Goal: Information Seeking & Learning: Learn about a topic

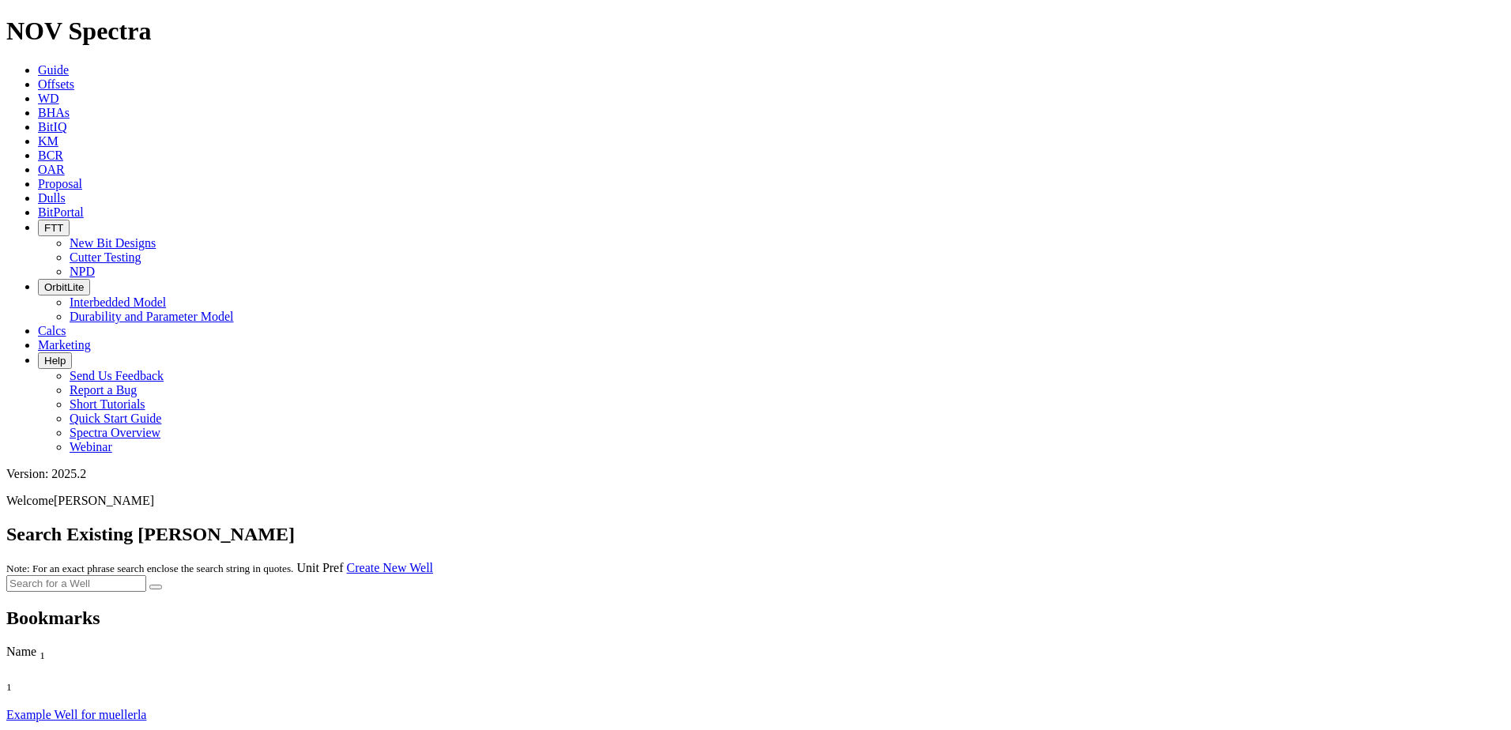
click at [74, 77] on link "Offsets" at bounding box center [56, 83] width 36 height 13
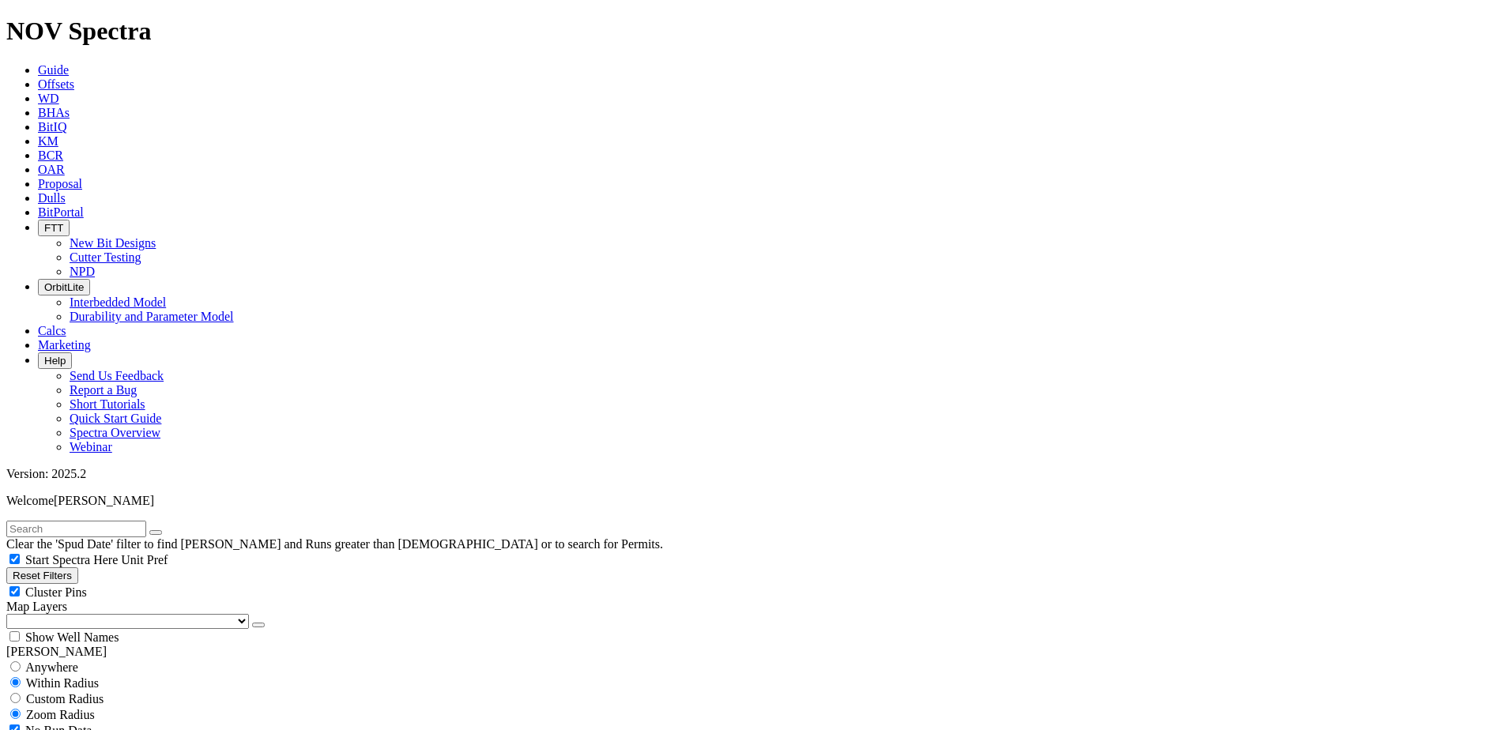
click at [69, 63] on span "Guide" at bounding box center [53, 69] width 31 height 13
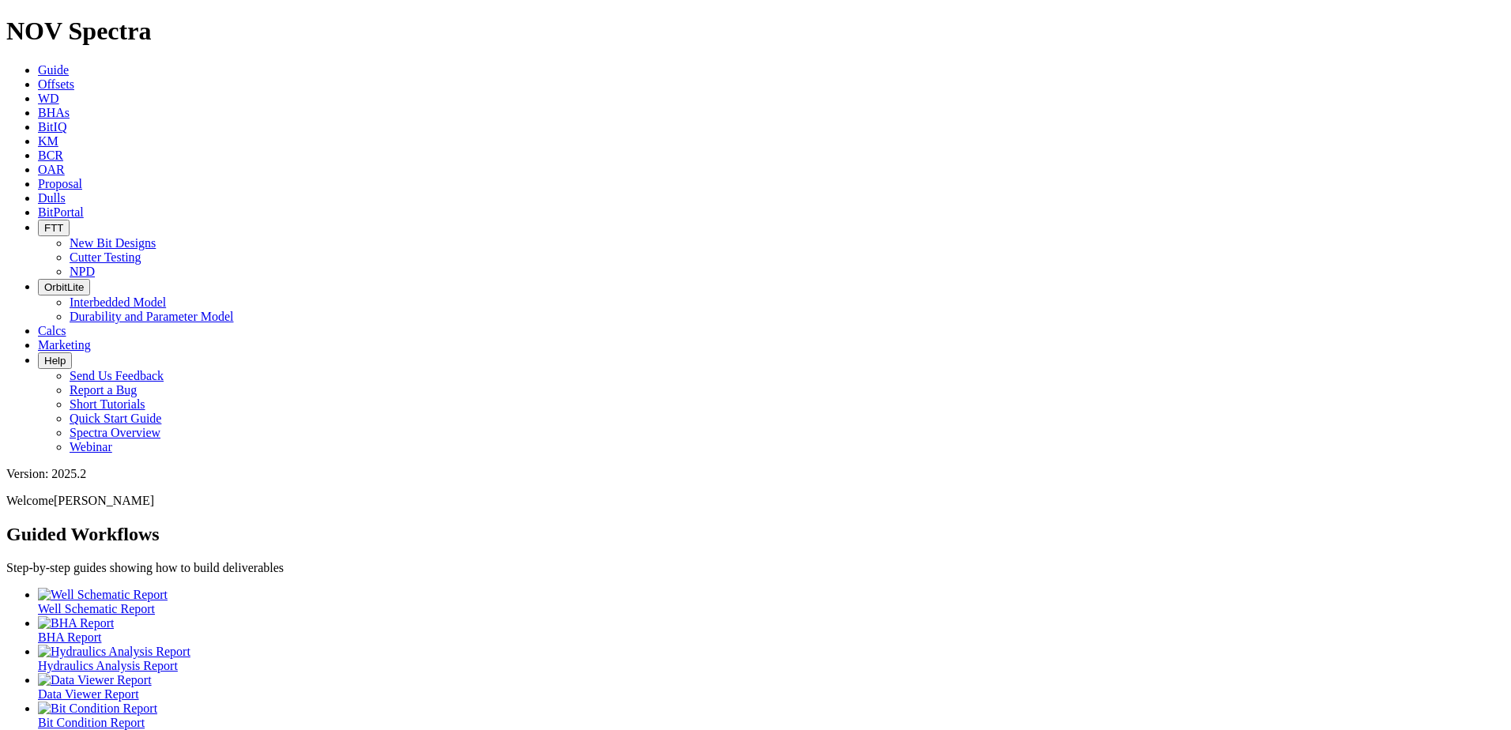
click at [38, 191] on icon at bounding box center [38, 197] width 0 height 13
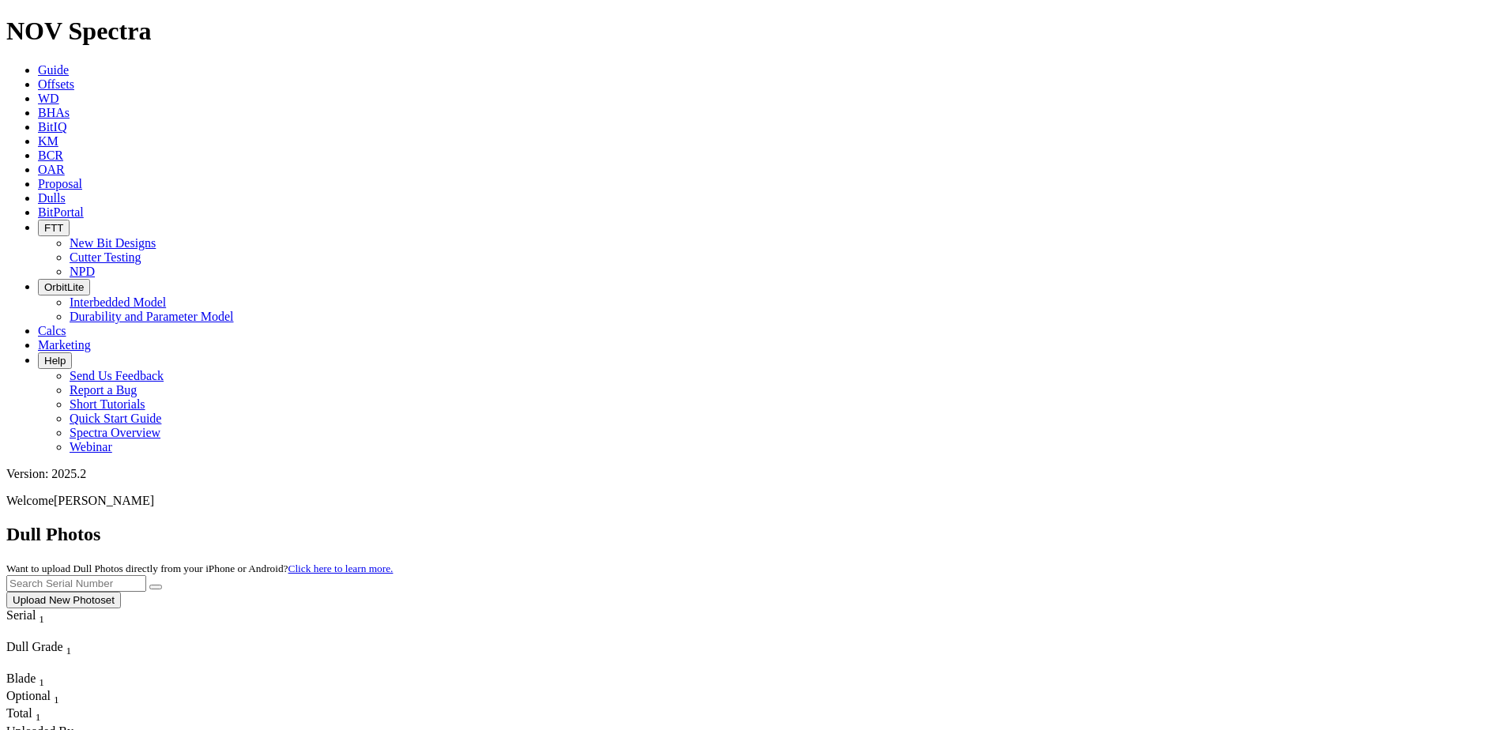
click at [121, 592] on button "Upload New Photoset" at bounding box center [63, 600] width 115 height 17
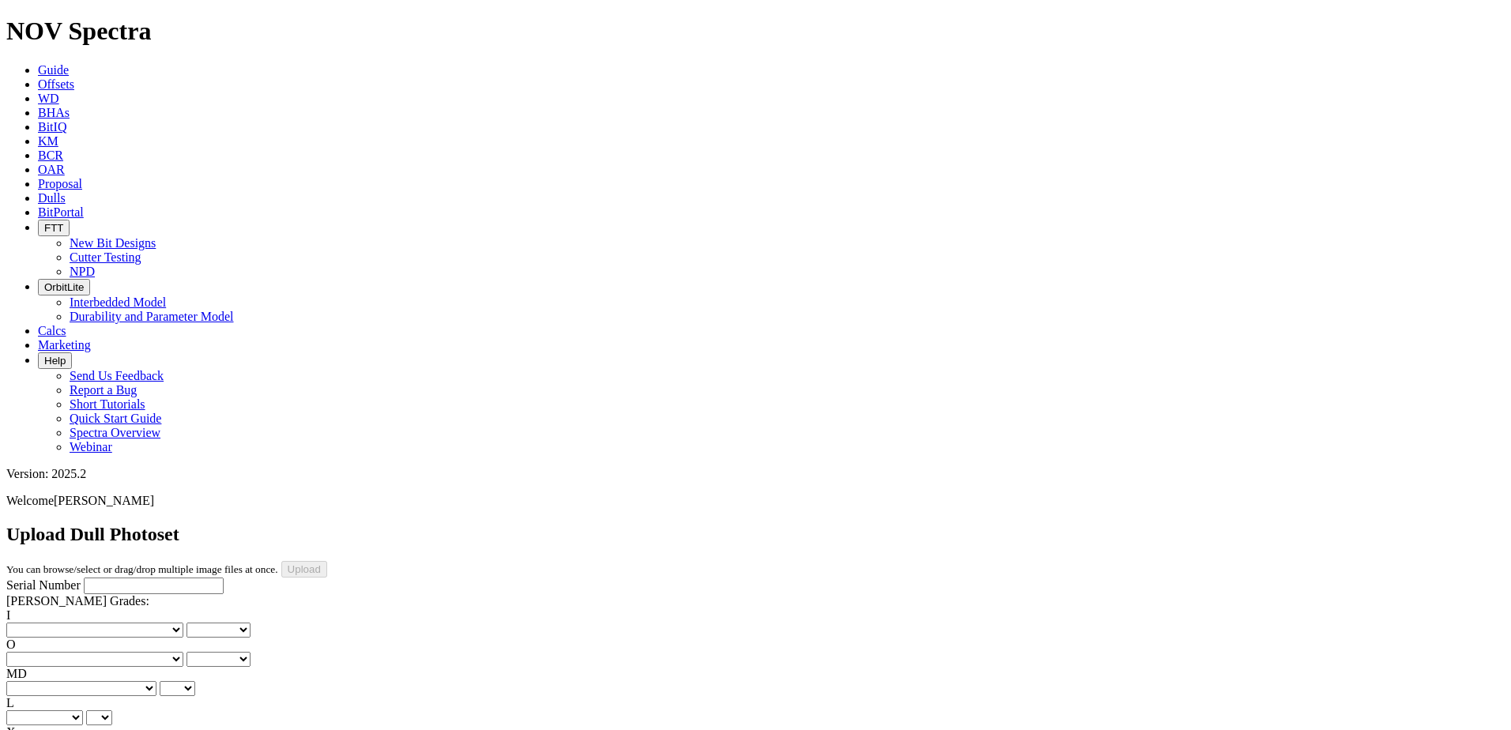
type input "C:\fakepath\image002.jpg"
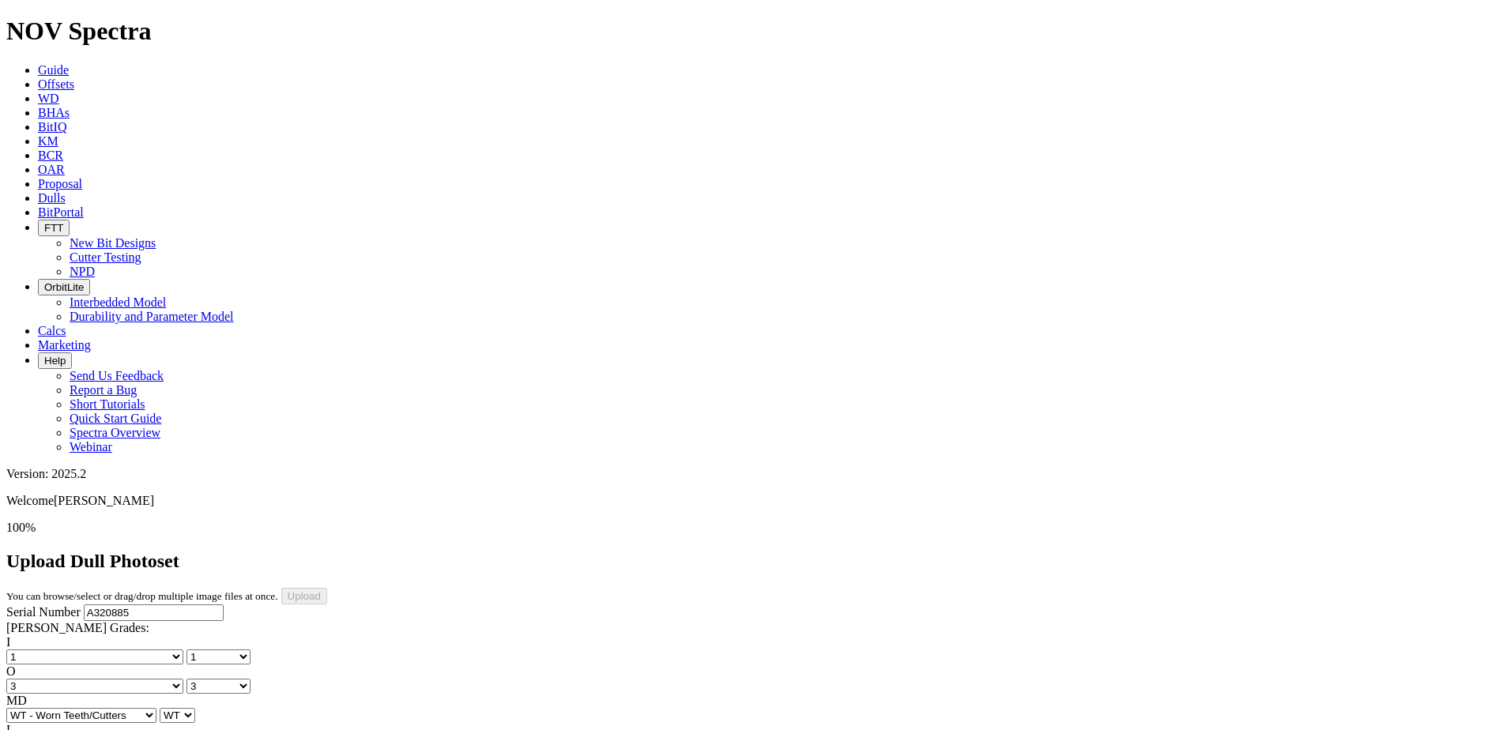
select select "number:1"
select select "number:3"
select select "string:WT"
select select "string:S"
select select "string:I"
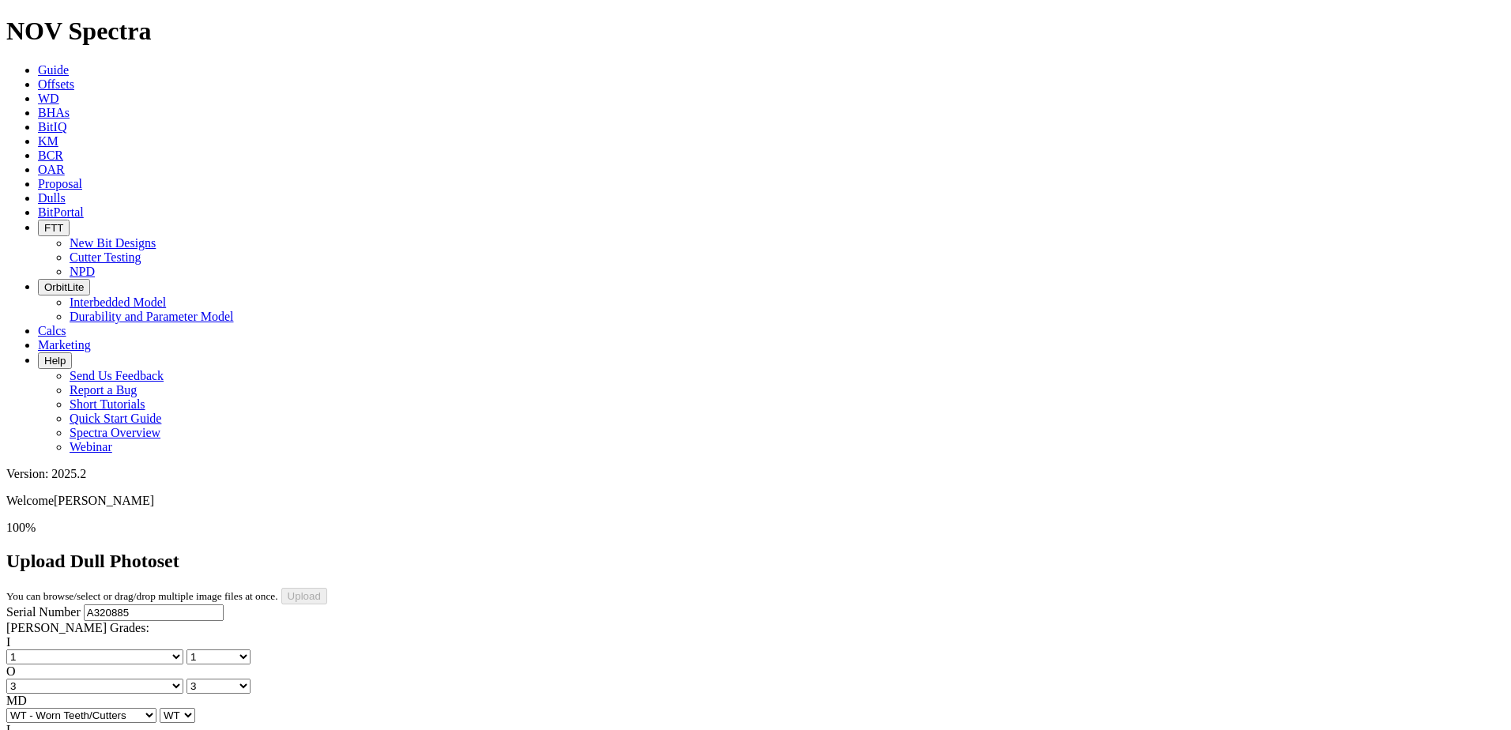
select select "string:CT"
select select "string:TD"
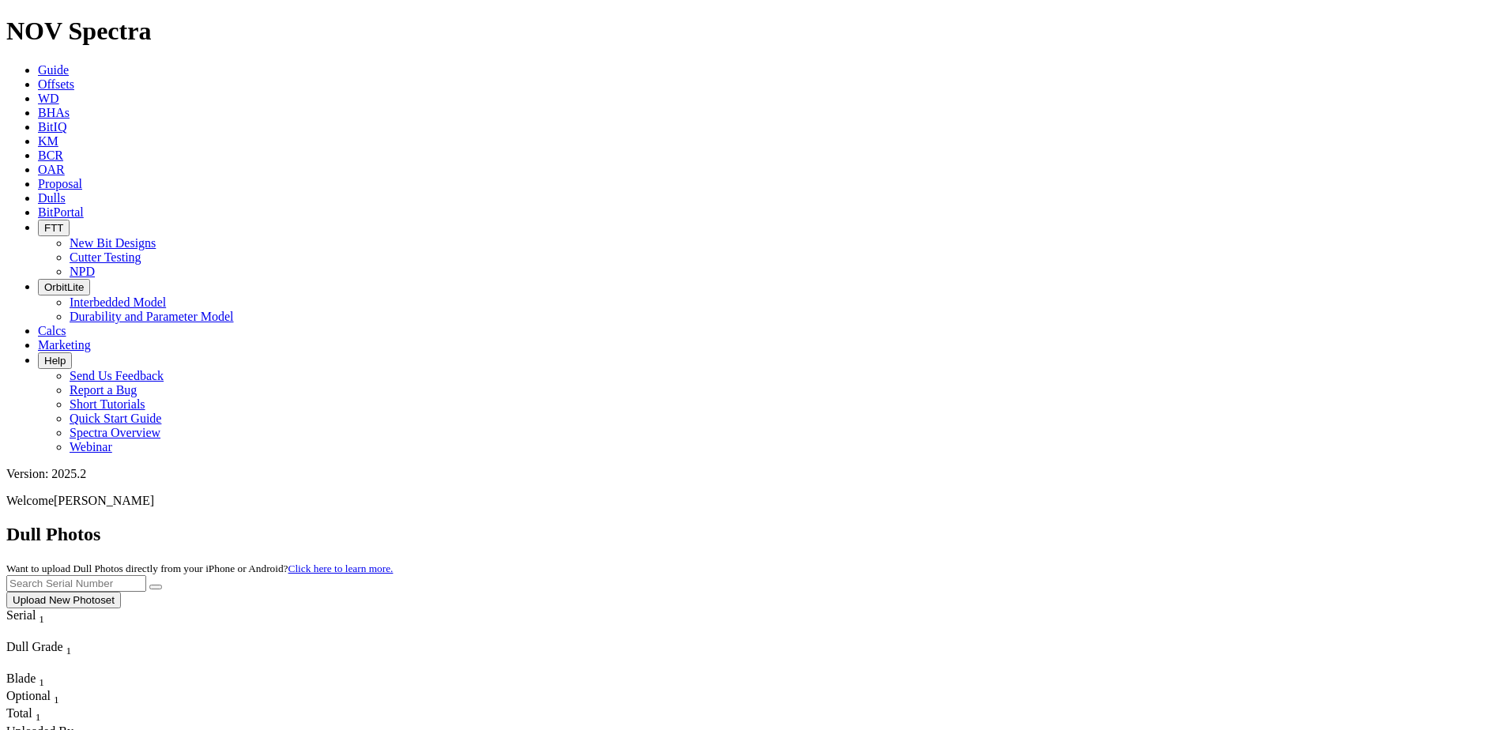
click at [74, 77] on span "Offsets" at bounding box center [56, 83] width 36 height 13
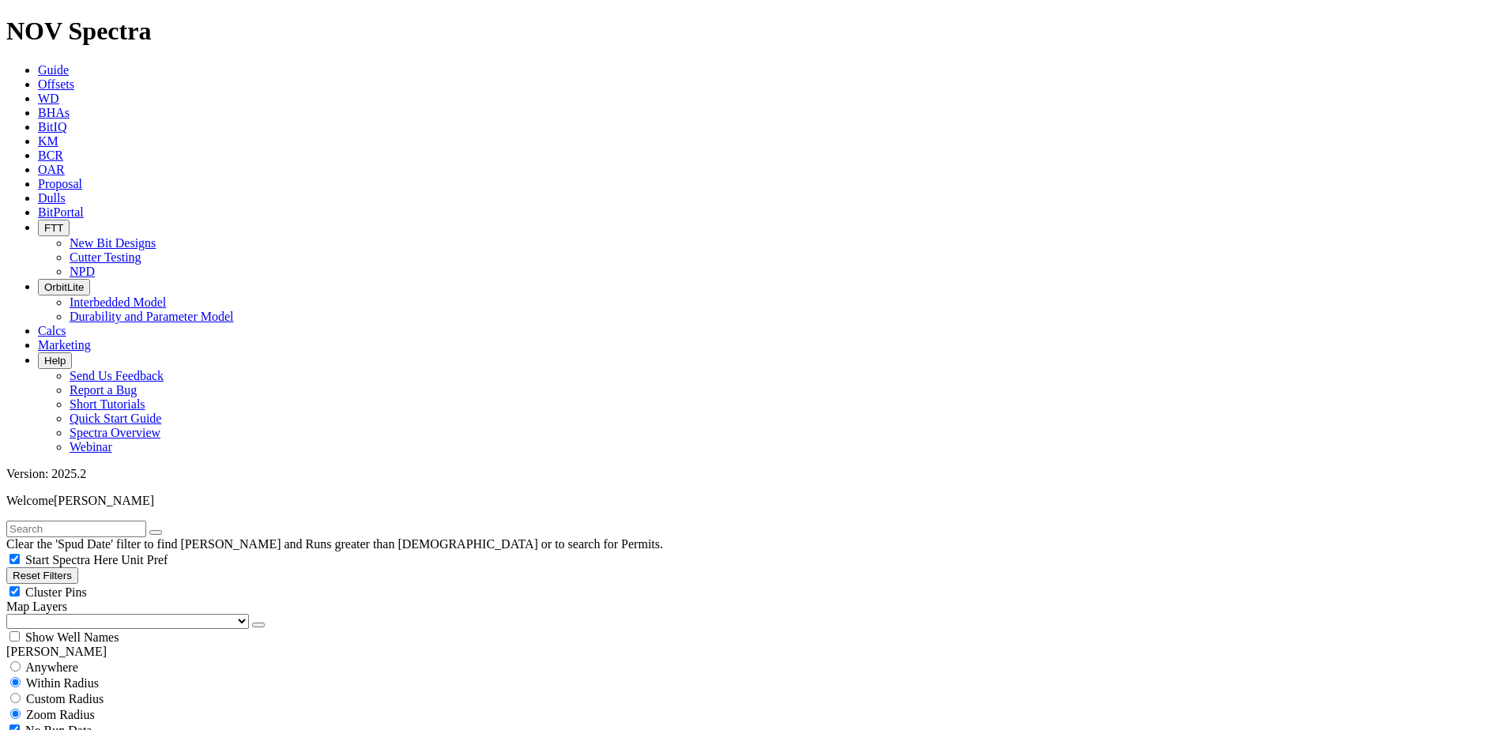
click at [72, 521] on input "text" at bounding box center [76, 529] width 140 height 17
type input "[PERSON_NAME]"
click at [165, 530] on button "submit" at bounding box center [171, 532] width 13 height 5
click at [73, 692] on span "Custom Radius" at bounding box center [64, 698] width 77 height 13
radio input "true"
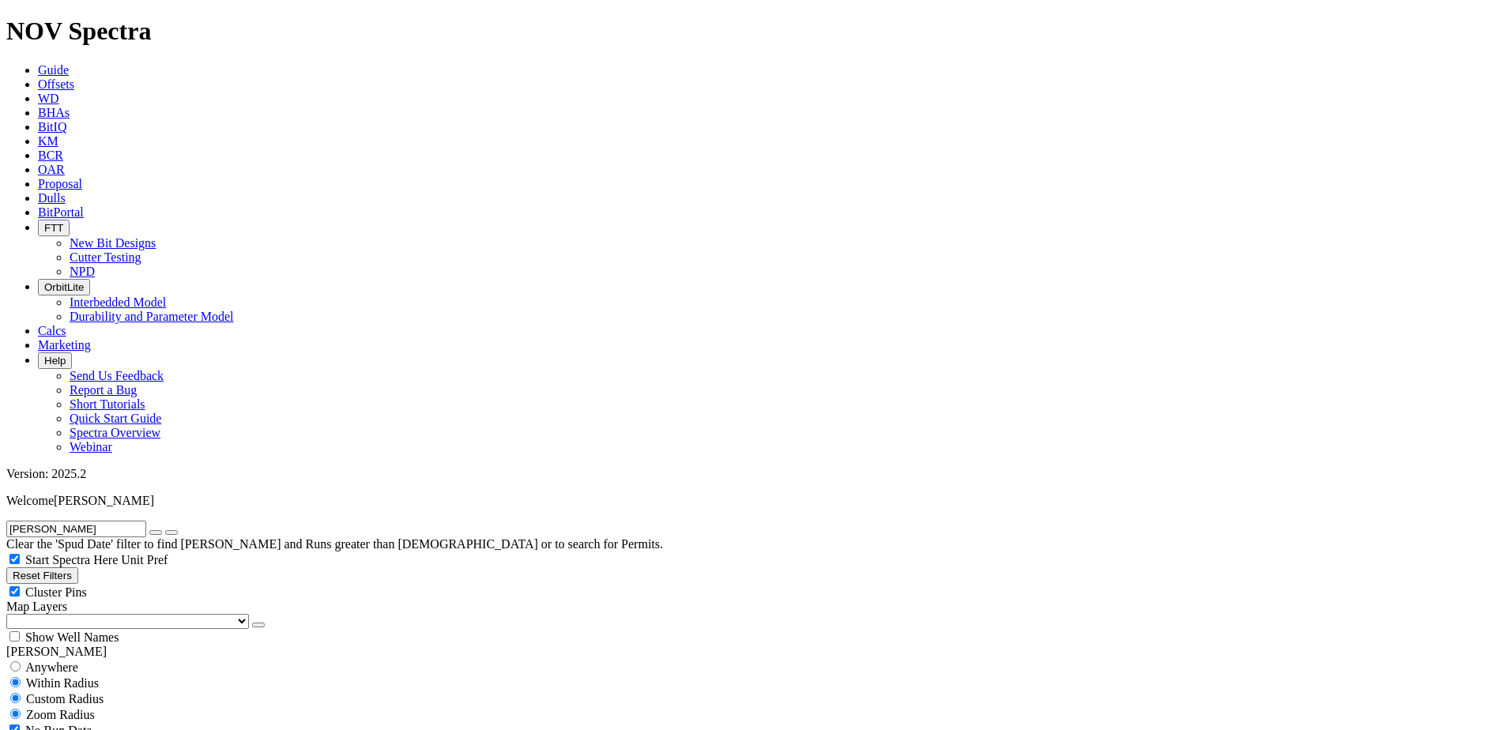
radio input "false"
click at [70, 722] on input "number" at bounding box center [76, 730] width 140 height 17
drag, startPoint x: 104, startPoint y: 289, endPoint x: 145, endPoint y: 300, distance: 41.6
click at [145, 722] on div "5 Miles Kilometers" at bounding box center [755, 738] width 1498 height 33
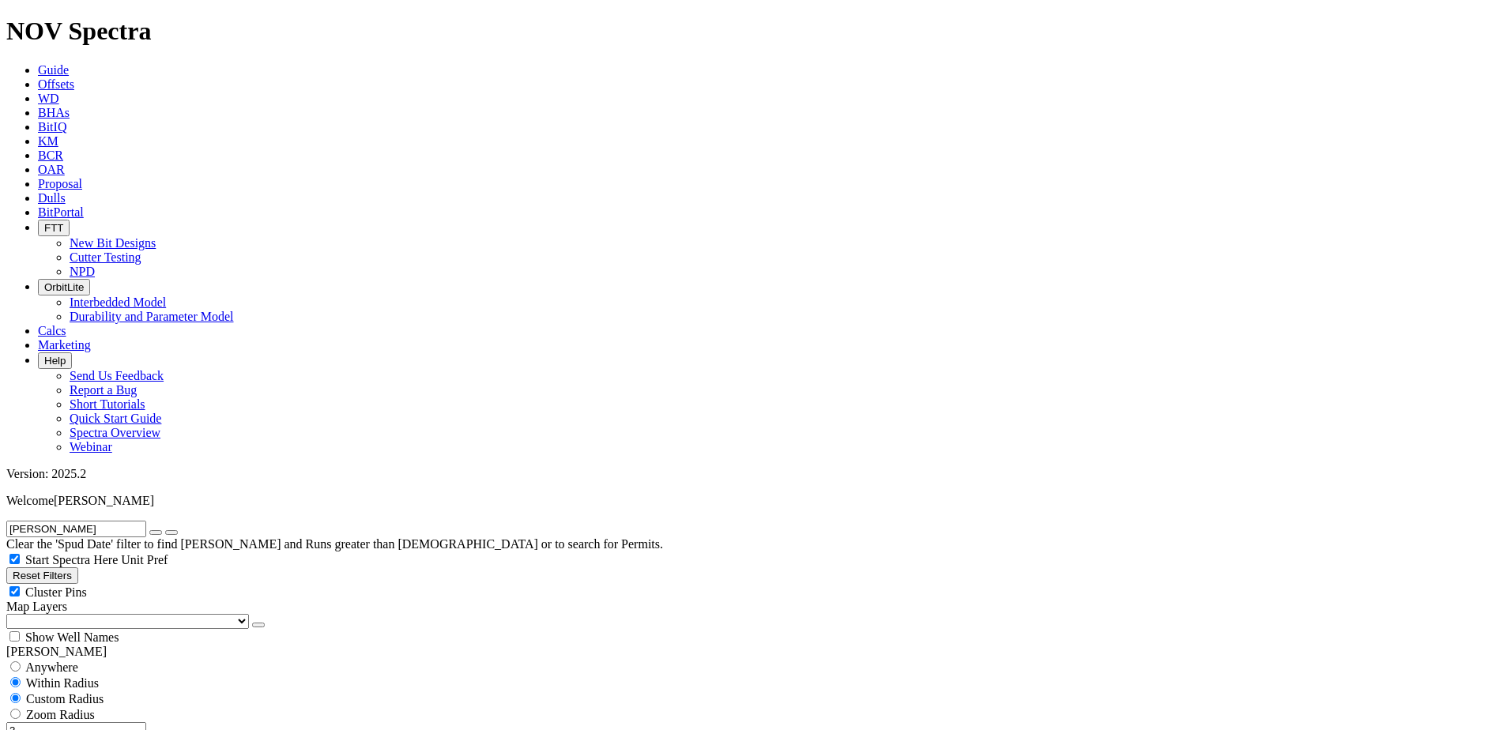
type input "3"
type input "[DATE]"
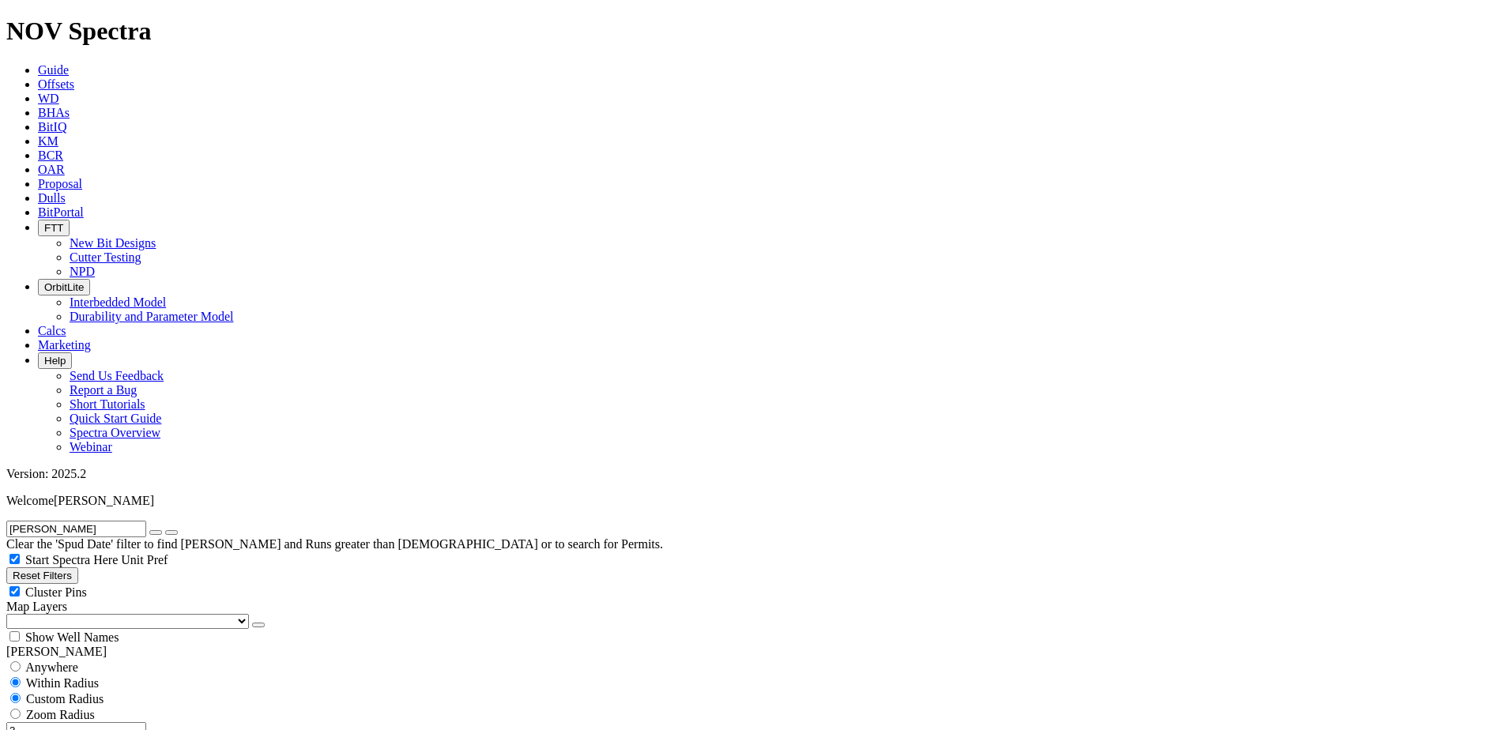
scroll to position [395, 0]
click at [156, 533] on icon "button" at bounding box center [156, 533] width 0 height 0
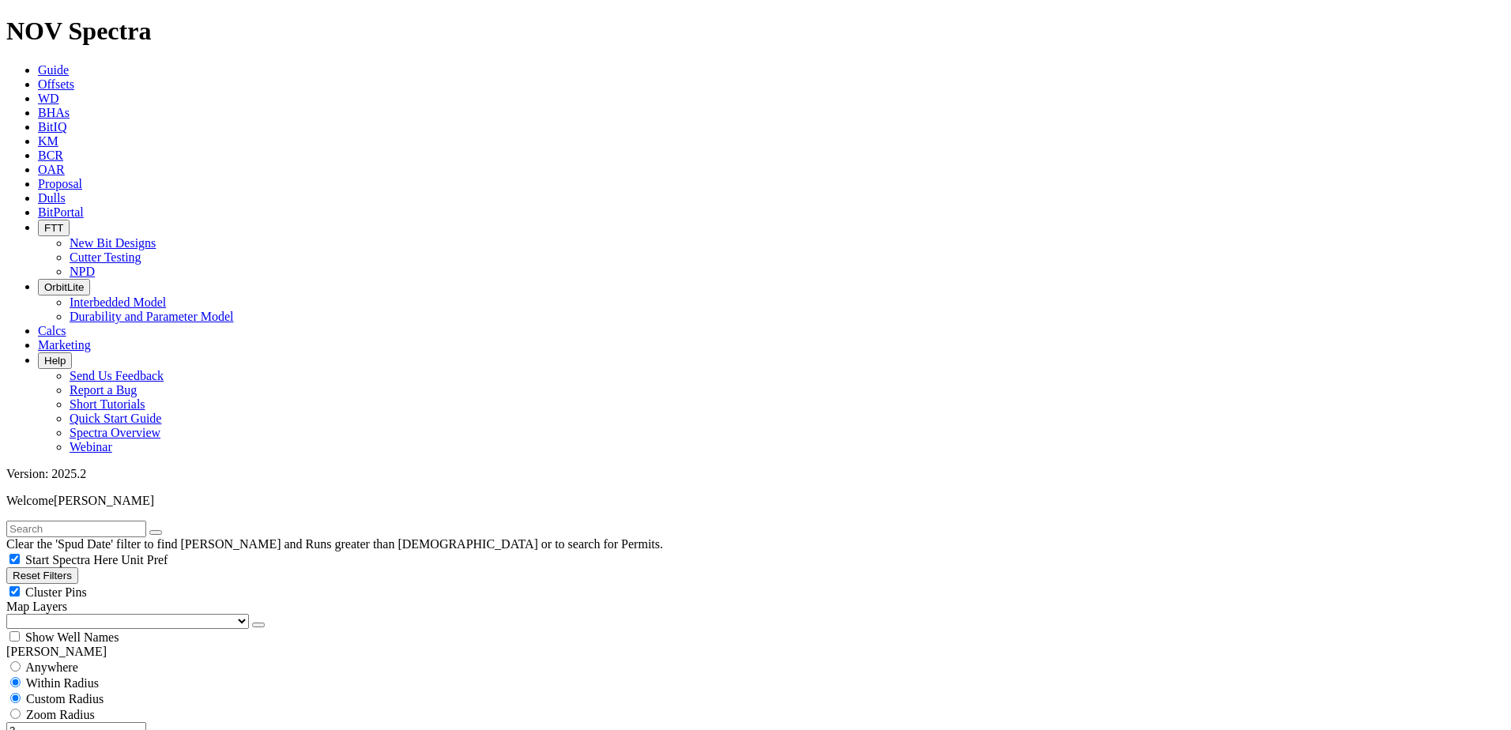
scroll to position [790, 0]
select select "6.75"
checkbox input "false"
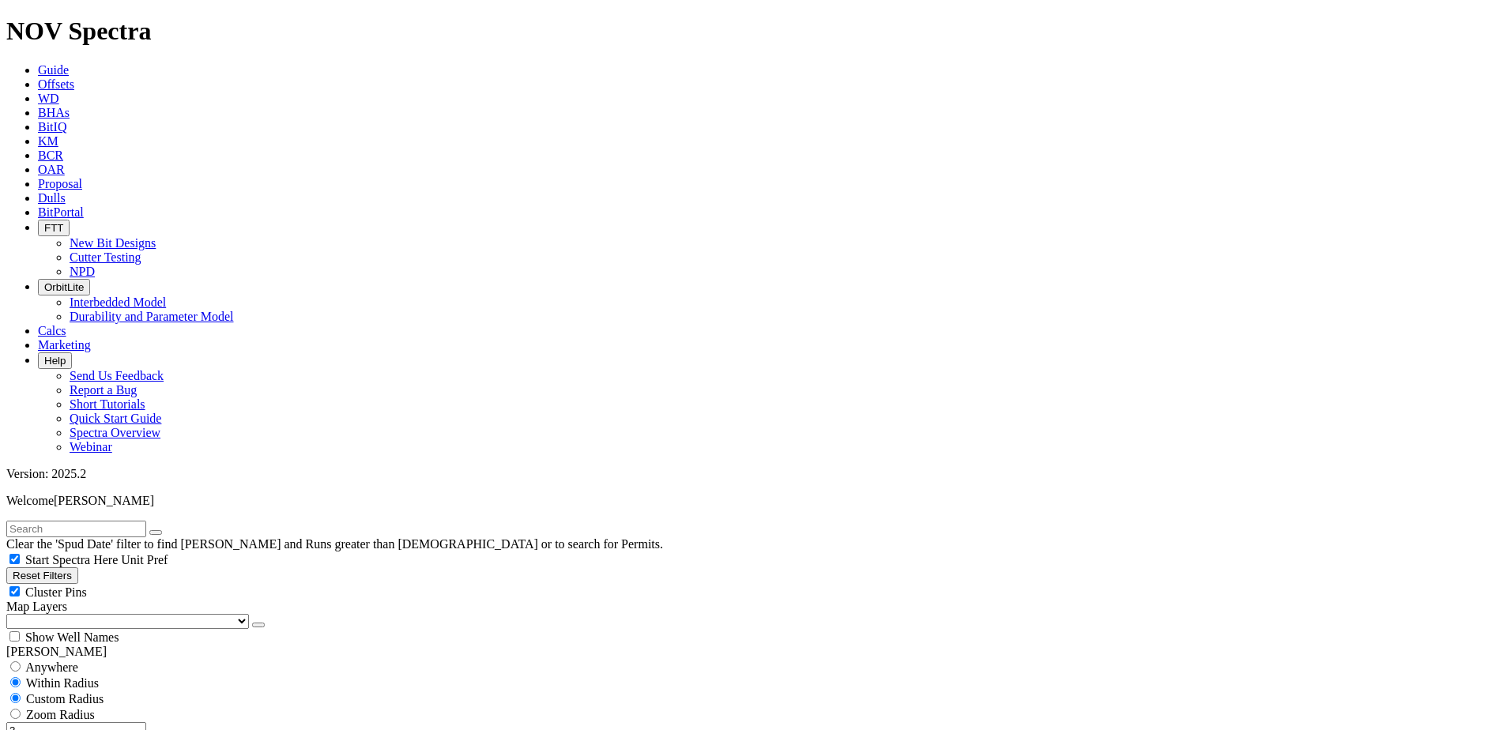
select select "? number:6.75 ?"
type input "[DATE]"
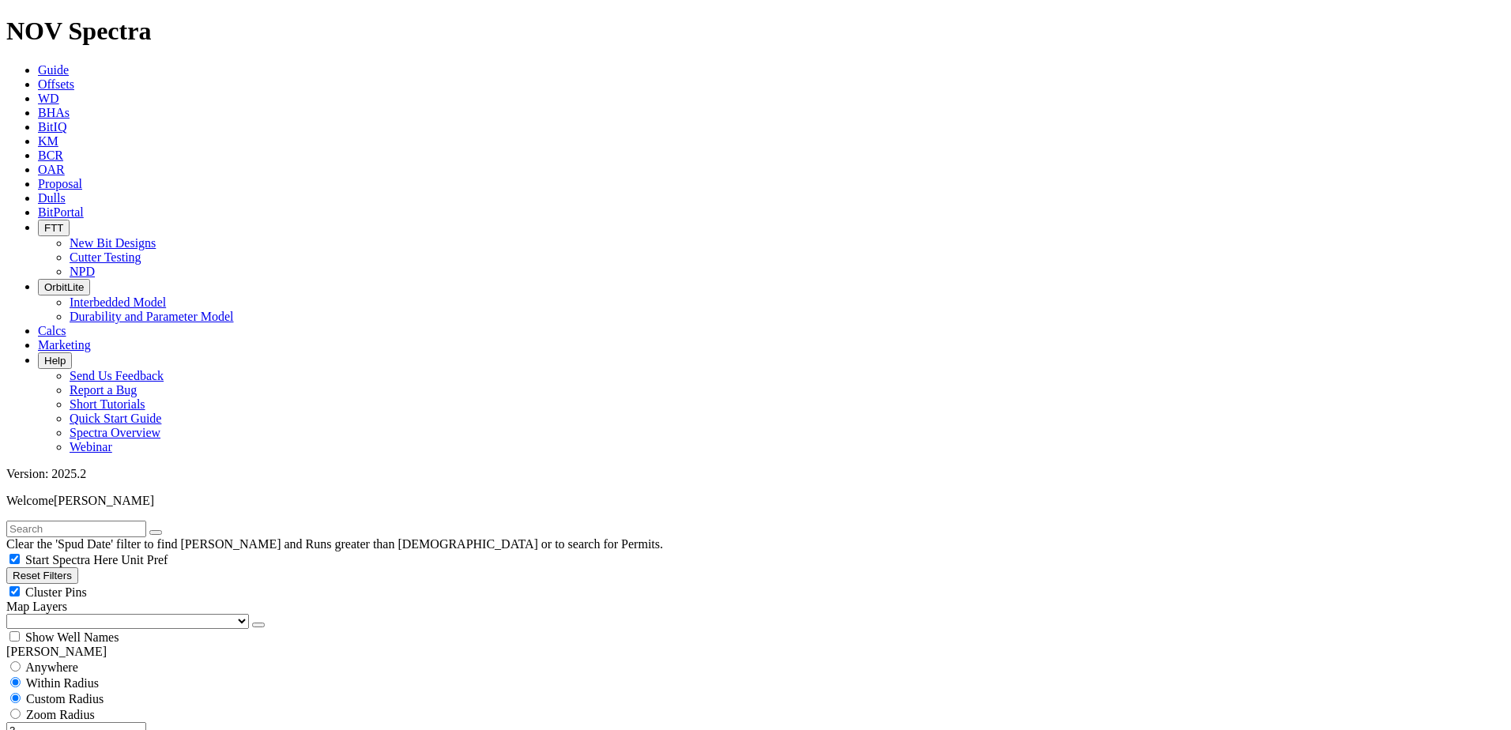
drag, startPoint x: 94, startPoint y: 294, endPoint x: 121, endPoint y: 292, distance: 26.9
click at [120, 722] on input "3" at bounding box center [76, 730] width 140 height 17
type input "5"
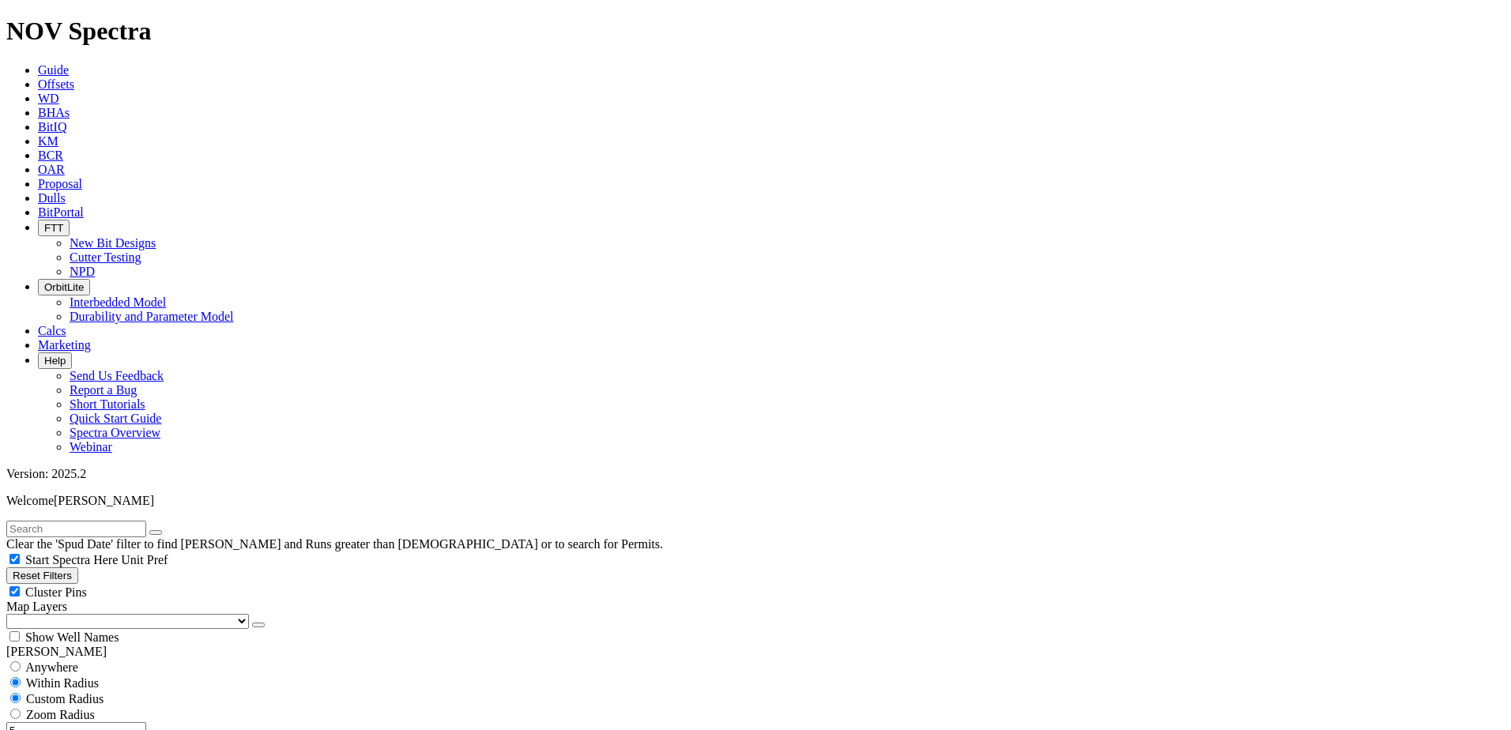
type input "1500"
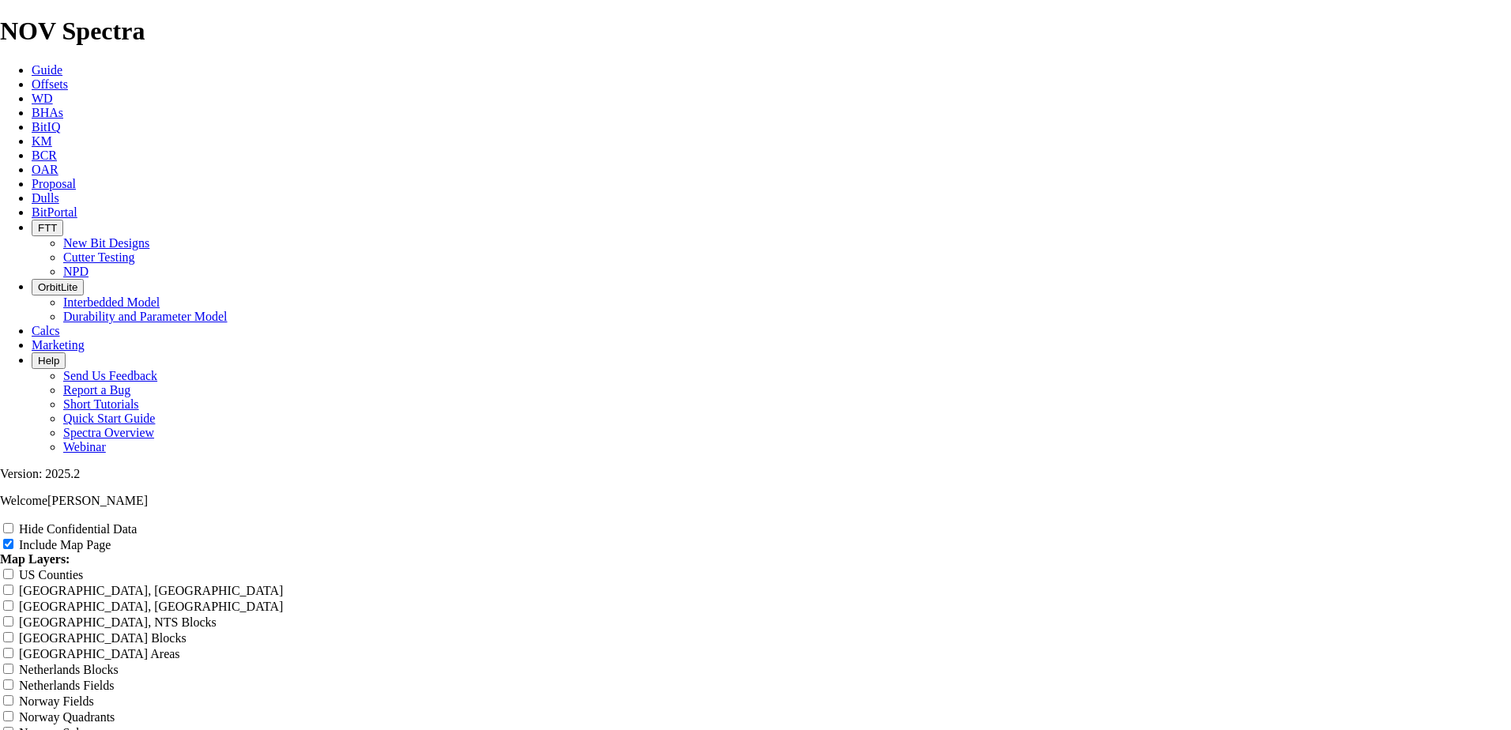
radio input "true"
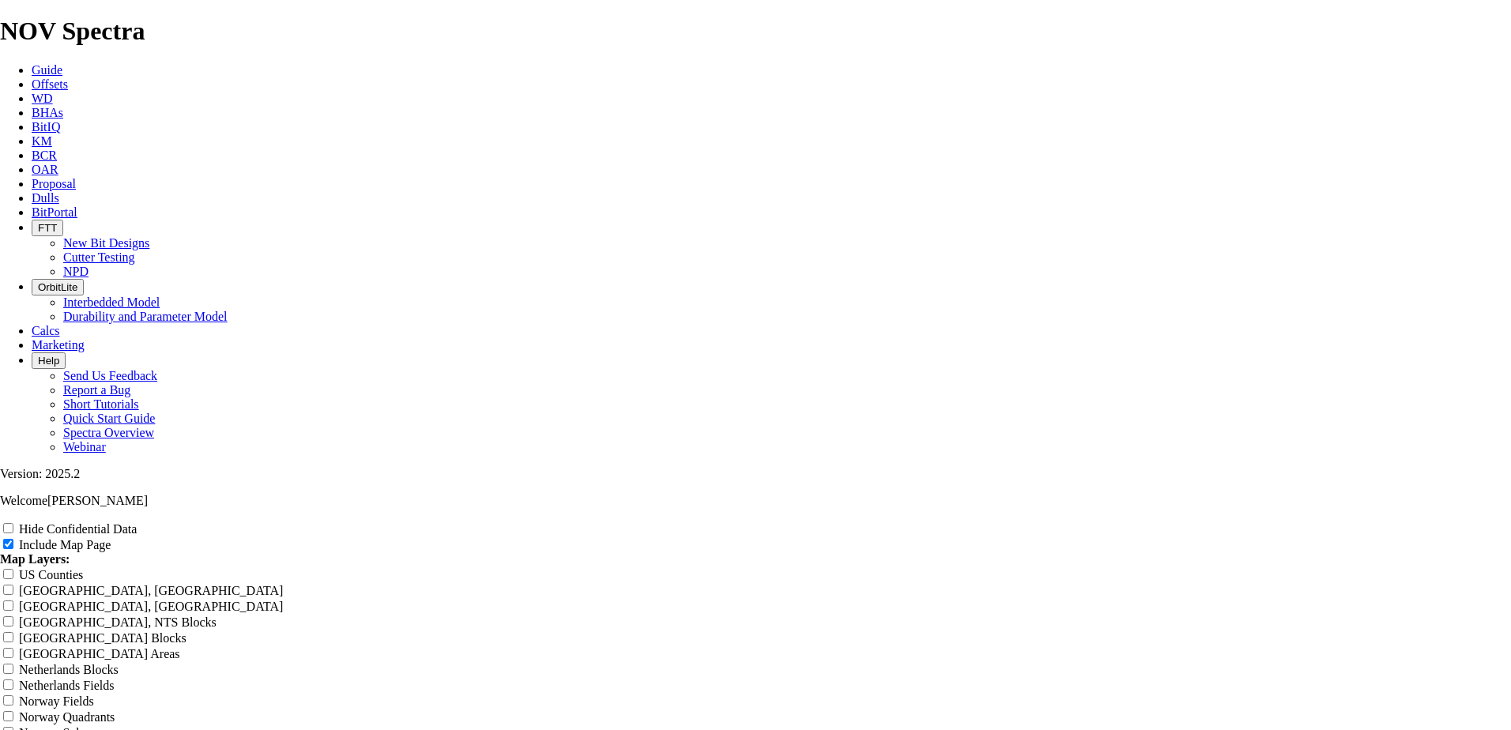
scroll to position [2213, 0]
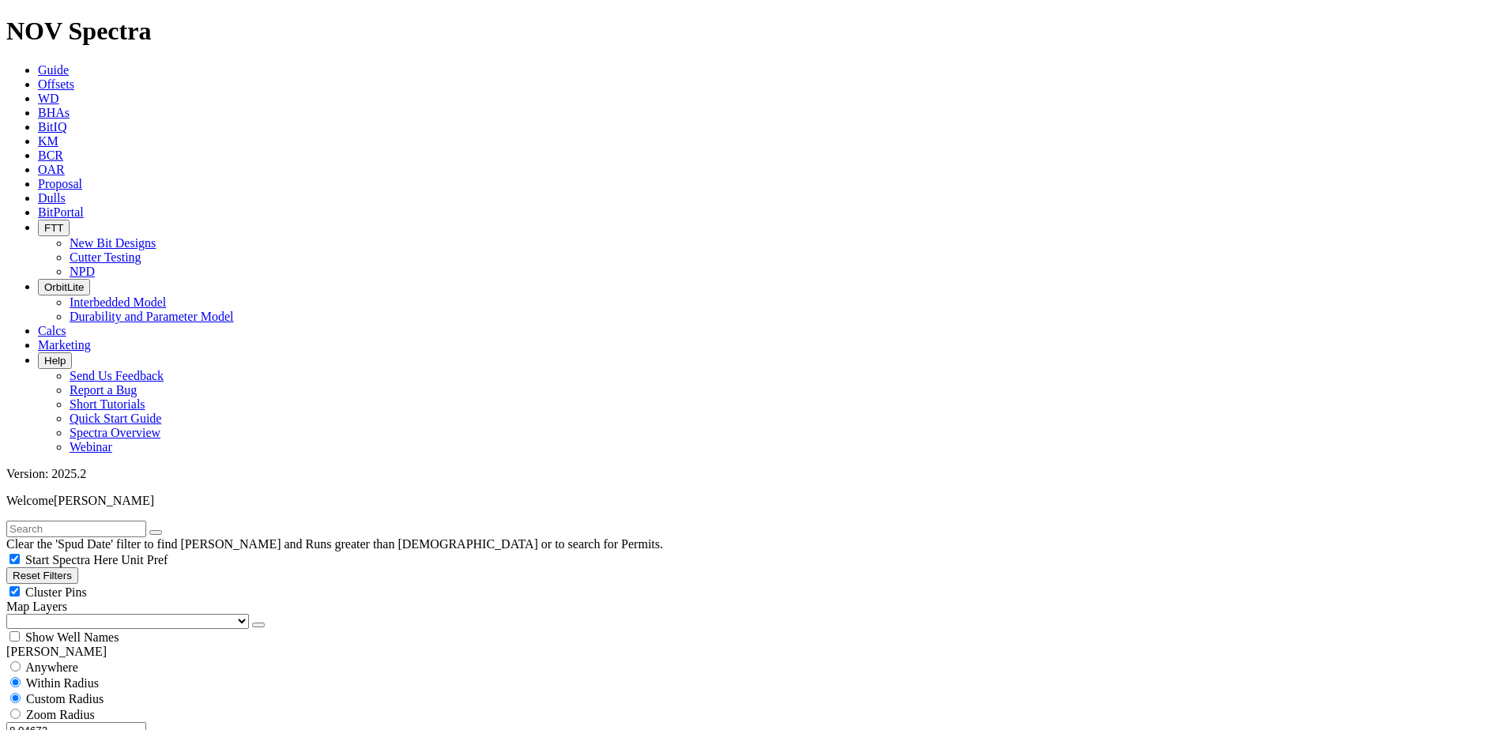
drag, startPoint x: 68, startPoint y: 301, endPoint x: 200, endPoint y: 298, distance: 132.0
click at [200, 722] on div "8.04672 Miles Kilometers" at bounding box center [755, 738] width 1498 height 33
type input "150"
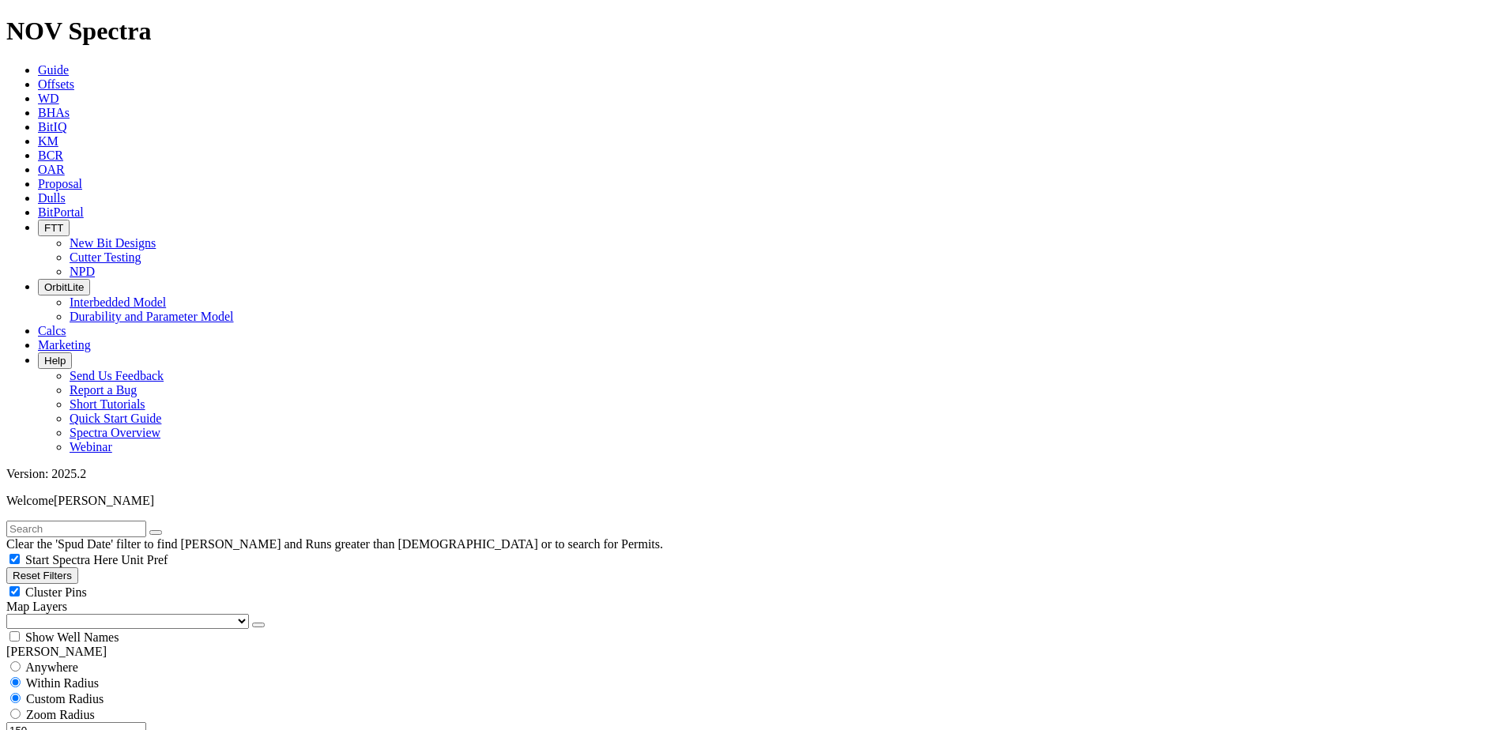
scroll to position [1027, 0]
drag, startPoint x: 76, startPoint y: 396, endPoint x: 171, endPoint y: 388, distance: 95.2
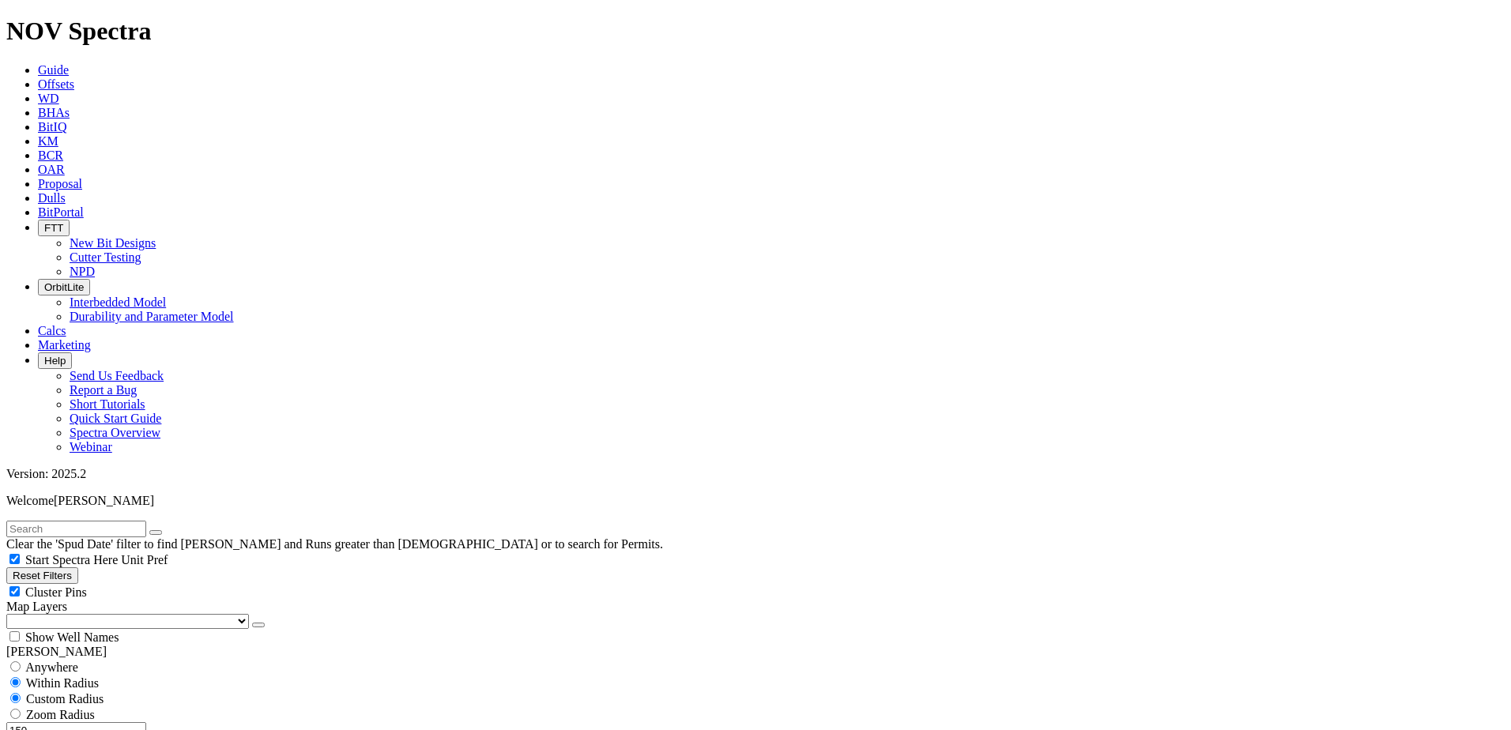
type input "10000"
drag, startPoint x: 83, startPoint y: 293, endPoint x: 168, endPoint y: 304, distance: 86.1
click at [168, 722] on div "150 Miles Kilometers" at bounding box center [755, 738] width 1498 height 33
type input "250"
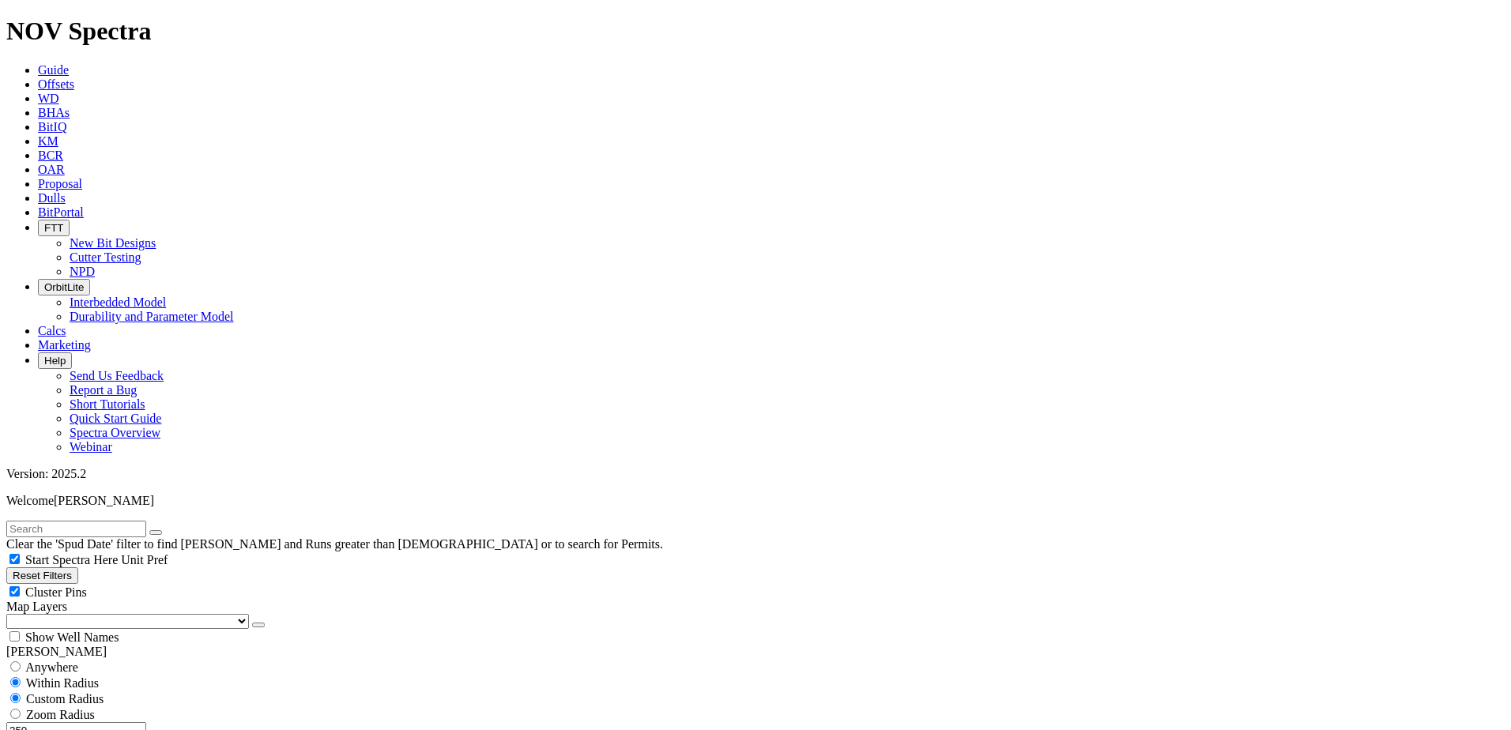
scroll to position [16, 0]
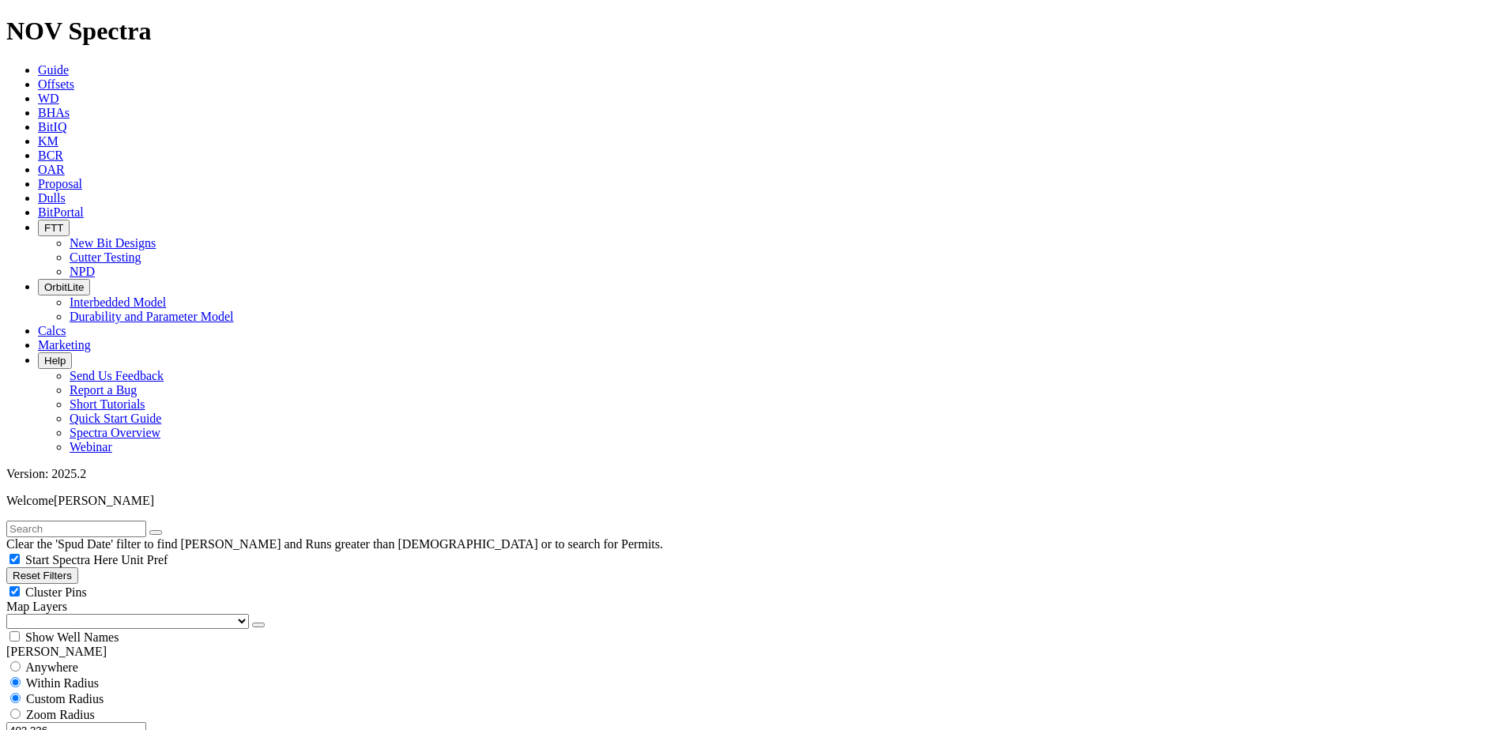
drag, startPoint x: 201, startPoint y: 426, endPoint x: 263, endPoint y: 429, distance: 62.5
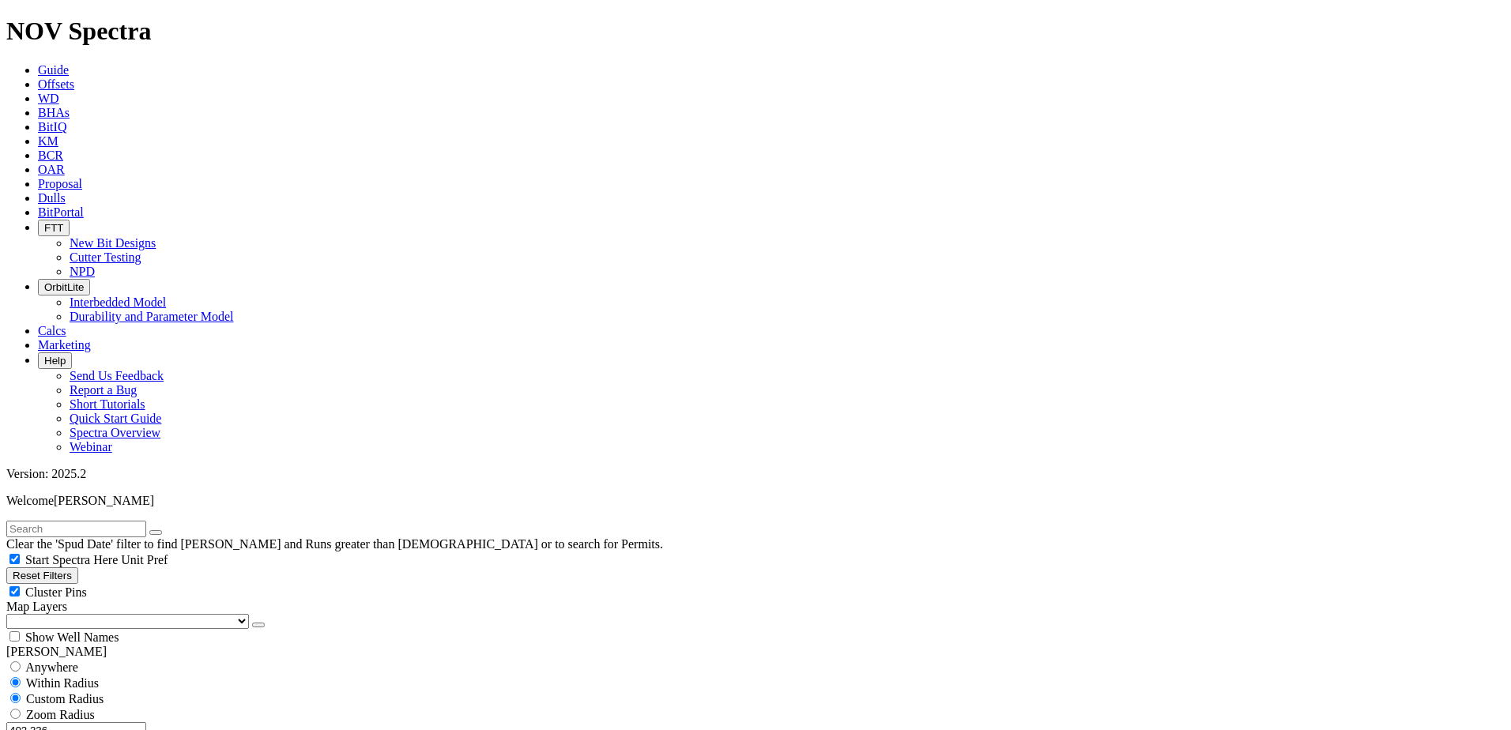
drag, startPoint x: 210, startPoint y: 431, endPoint x: 220, endPoint y: 431, distance: 10.3
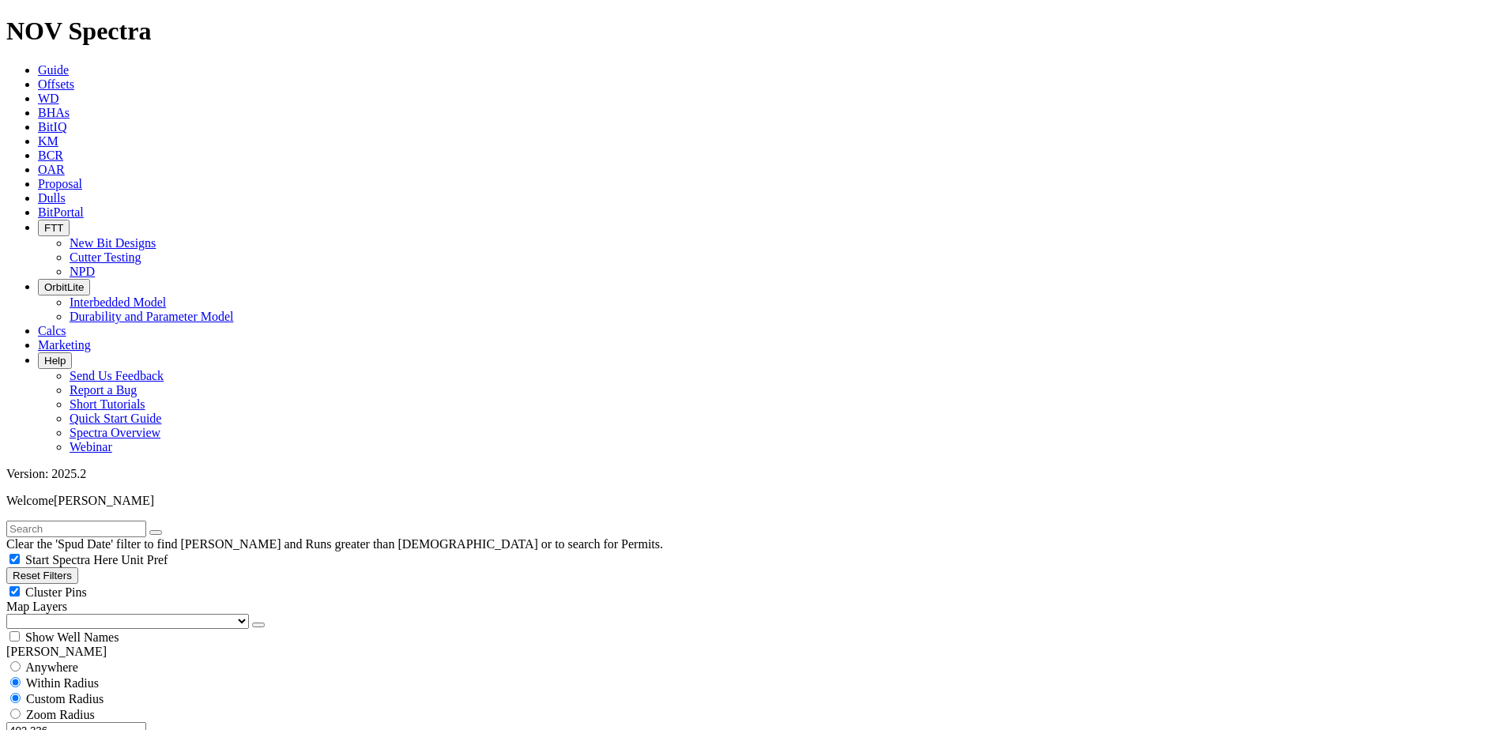
scroll to position [16, 0]
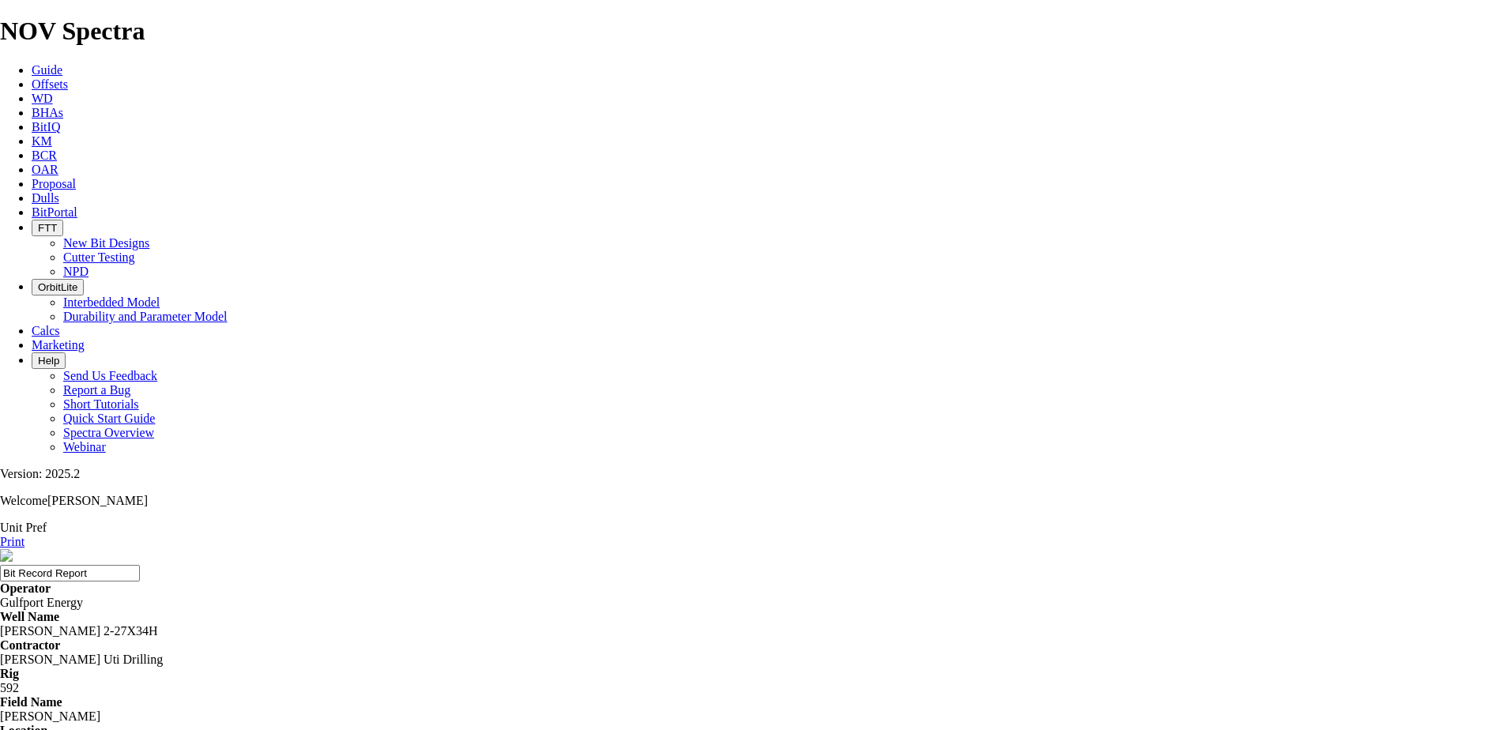
scroll to position [316, 0]
drag, startPoint x: 577, startPoint y: 166, endPoint x: 485, endPoint y: 164, distance: 91.7
click at [485, 624] on div "[PERSON_NAME] 2-27X34H" at bounding box center [755, 631] width 1511 height 14
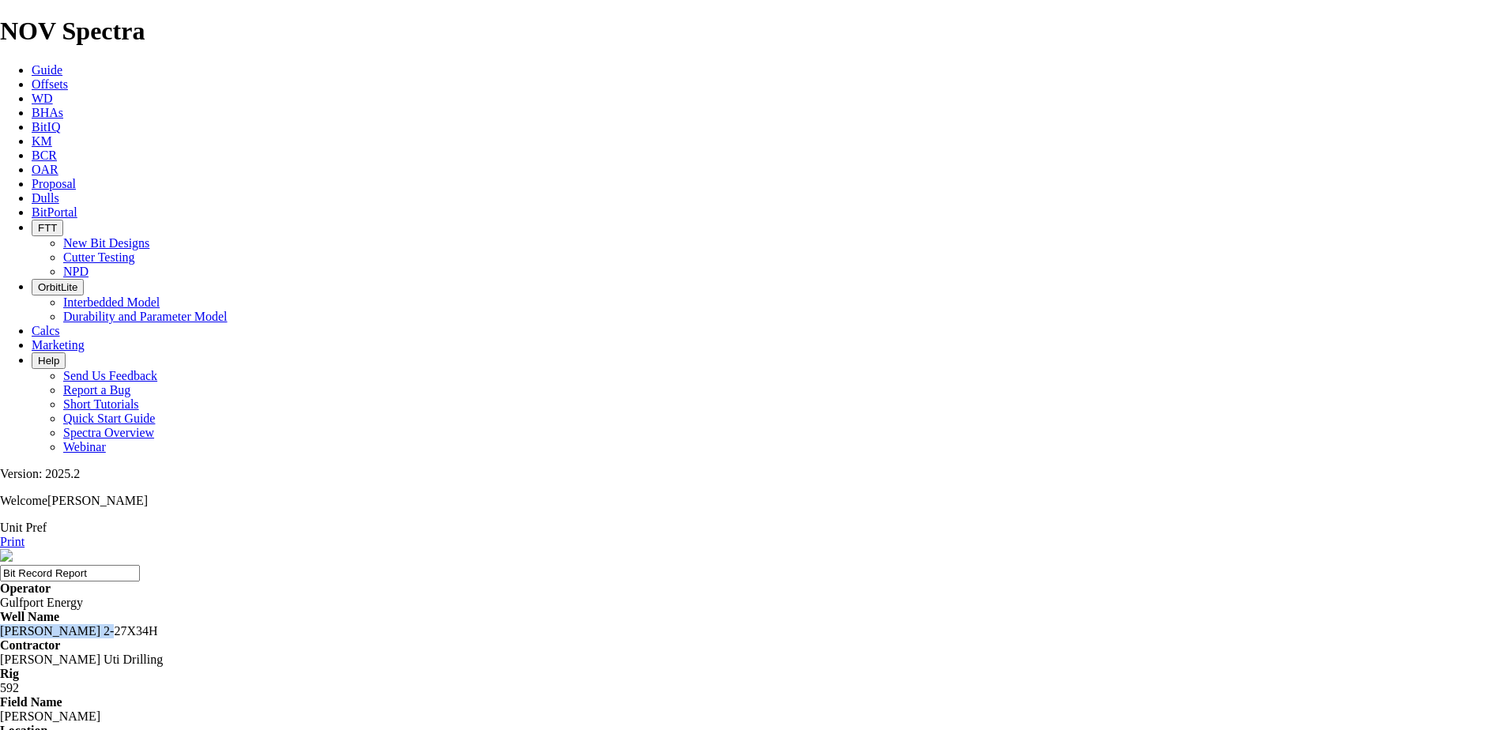
copy div "[PERSON_NAME] 2-27X34H"
click at [68, 77] on span "Offsets" at bounding box center [50, 83] width 36 height 13
